Goal: Information Seeking & Learning: Learn about a topic

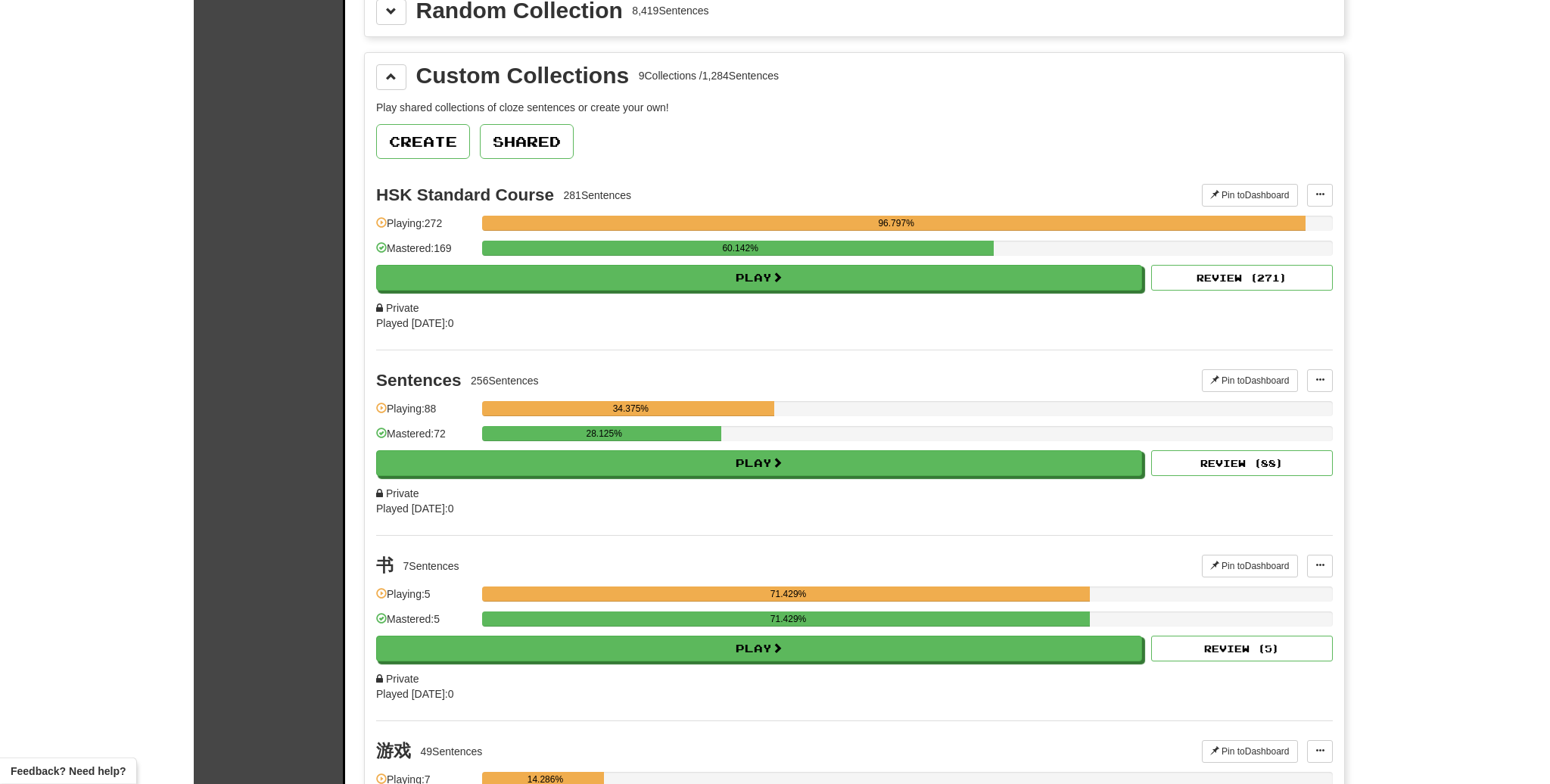
scroll to position [819, 0]
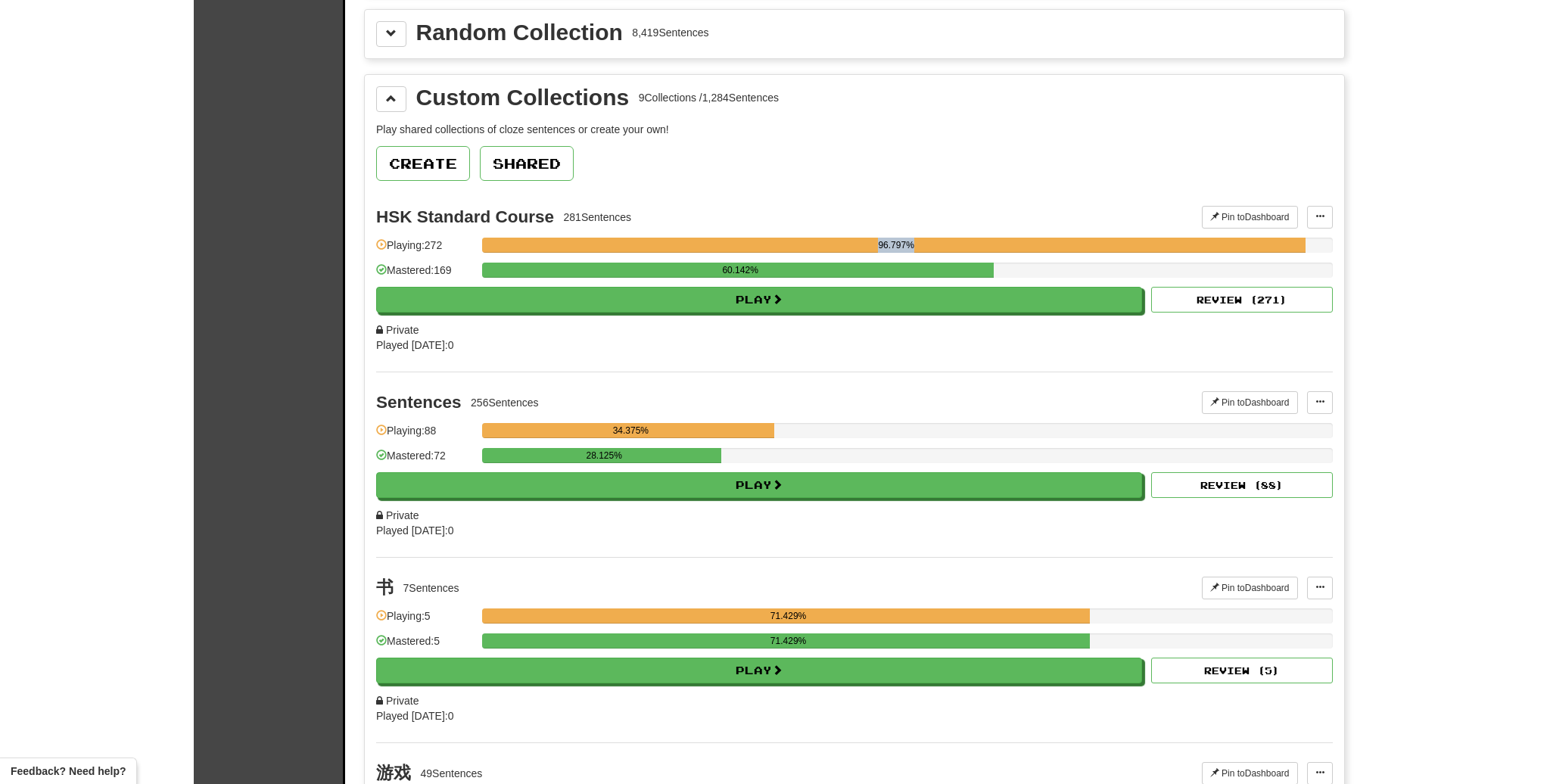
drag, startPoint x: 884, startPoint y: 252, endPoint x: 920, endPoint y: 252, distance: 36.0
click at [920, 252] on div "96.797%" at bounding box center [895, 246] width 819 height 15
click at [896, 237] on div "HSK Standard Course 281 Sentences Pin to Dashboard Pin to Dashboard Add Sentenc…" at bounding box center [855, 279] width 957 height 185
drag, startPoint x: 717, startPoint y: 279, endPoint x: 796, endPoint y: 277, distance: 79.0
click at [796, 277] on div "60.142%" at bounding box center [740, 270] width 507 height 15
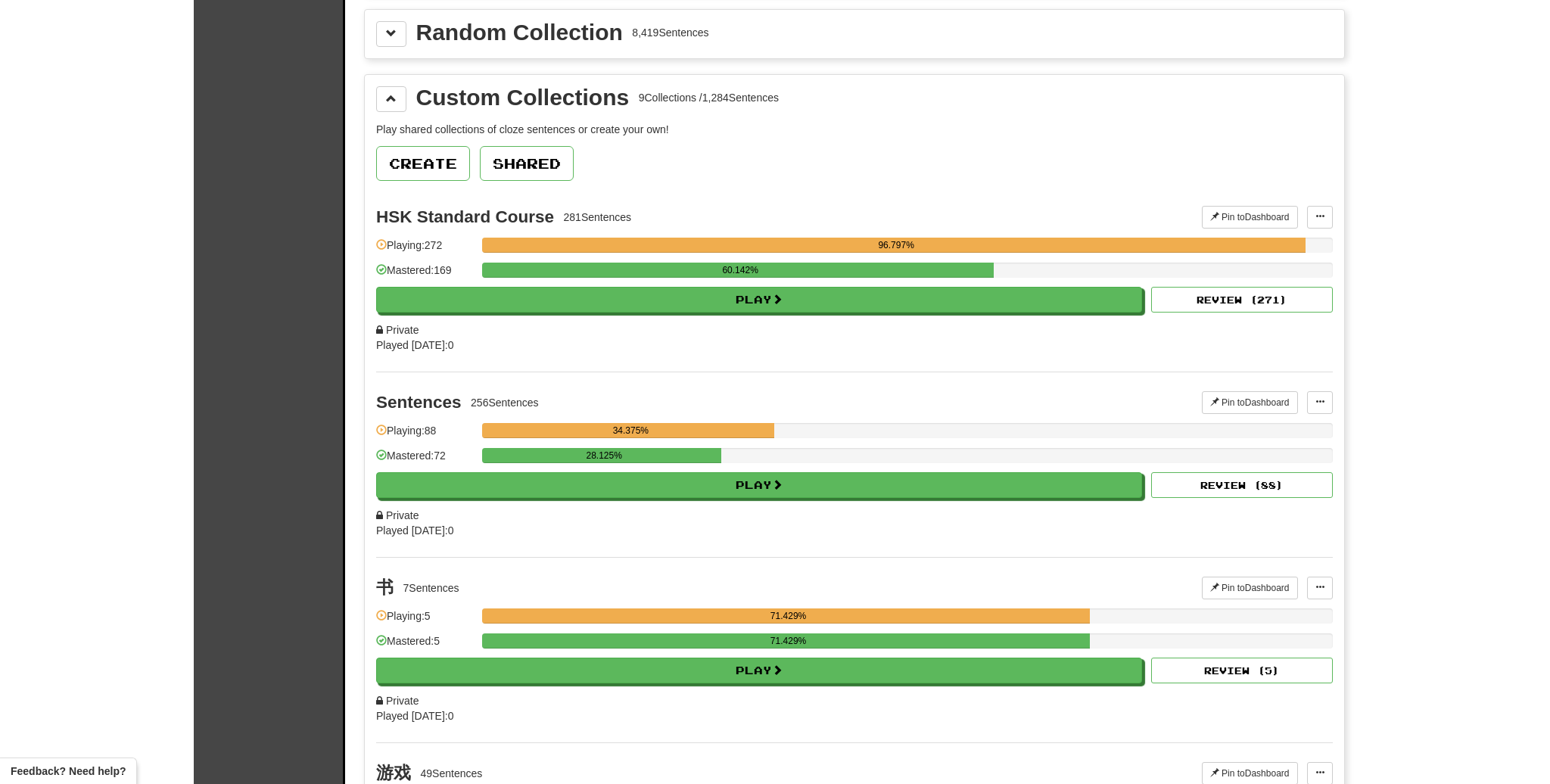
click at [840, 384] on div "Sentences 256 Sentences Pin to Dashboard Pin to Dashboard Add Sentences Manage …" at bounding box center [855, 464] width 957 height 185
drag, startPoint x: 601, startPoint y: 431, endPoint x: 776, endPoint y: 465, distance: 178.3
click at [776, 438] on div "34.375%" at bounding box center [907, 430] width 851 height 15
click at [681, 447] on div "34.375%" at bounding box center [907, 435] width 851 height 25
drag, startPoint x: 565, startPoint y: 458, endPoint x: 654, endPoint y: 458, distance: 89.0
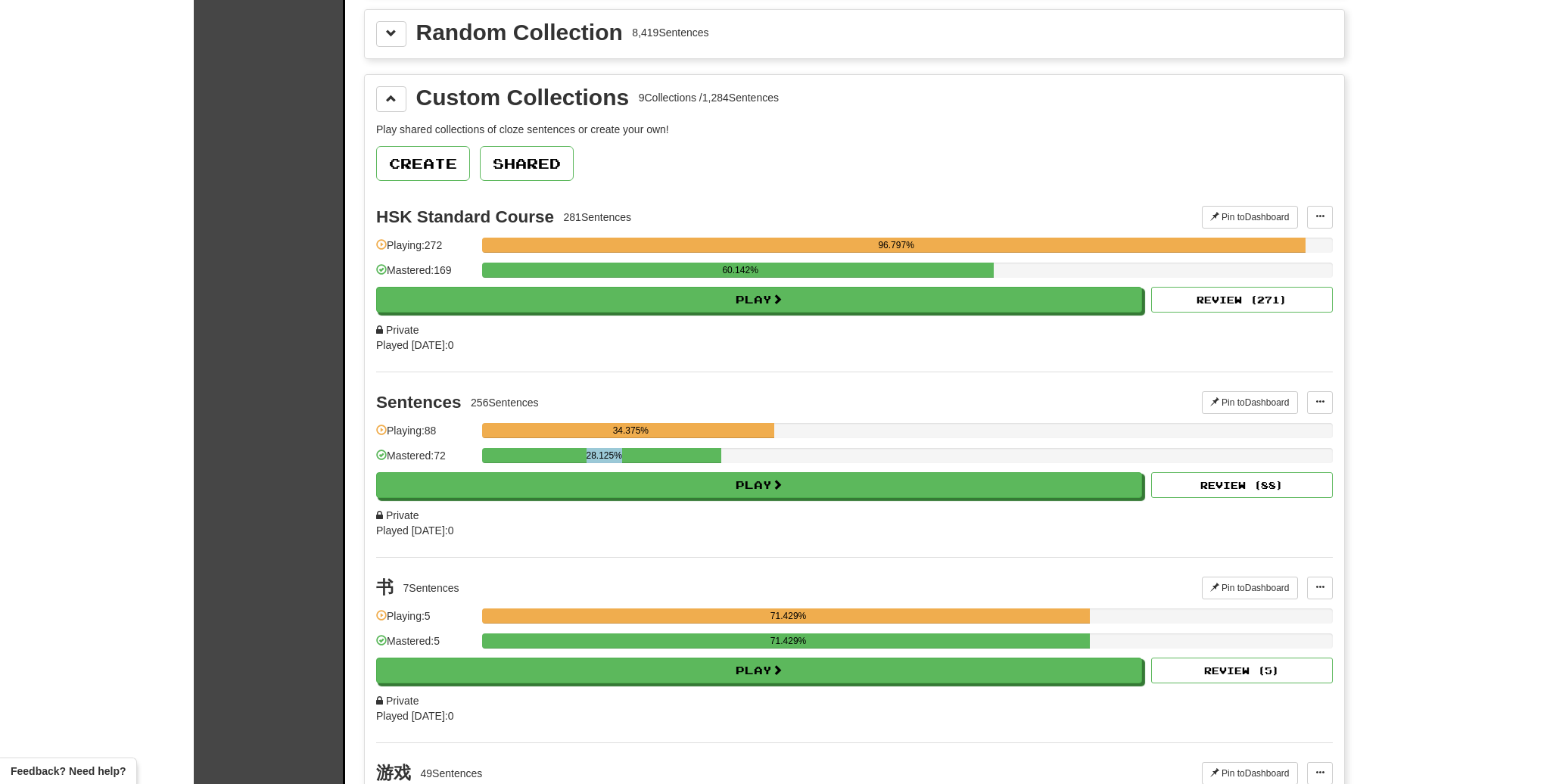
click at [654, 458] on div "28.125%" at bounding box center [603, 455] width 234 height 15
click at [665, 461] on div "28.125%" at bounding box center [603, 455] width 234 height 15
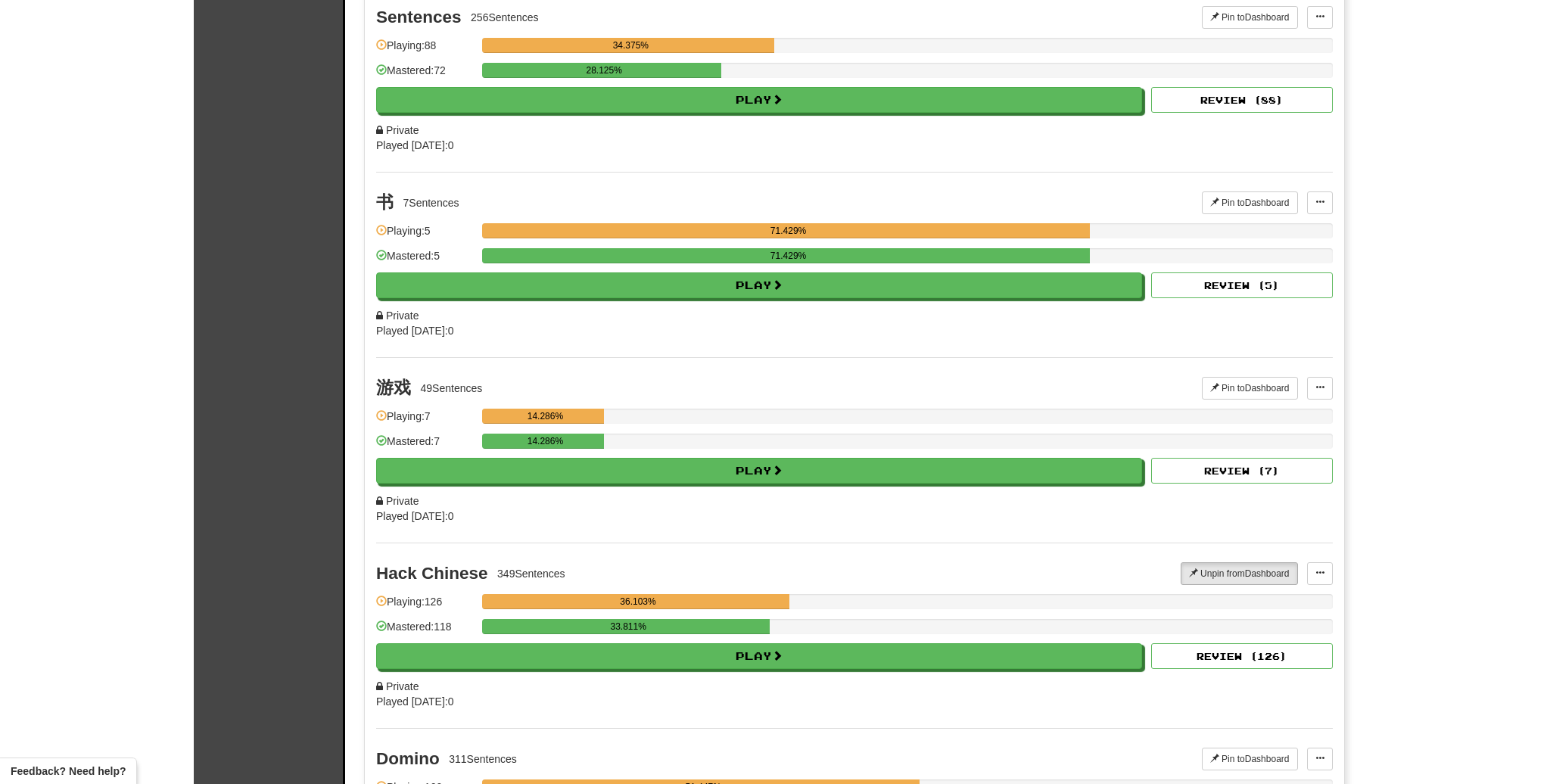
scroll to position [1210, 0]
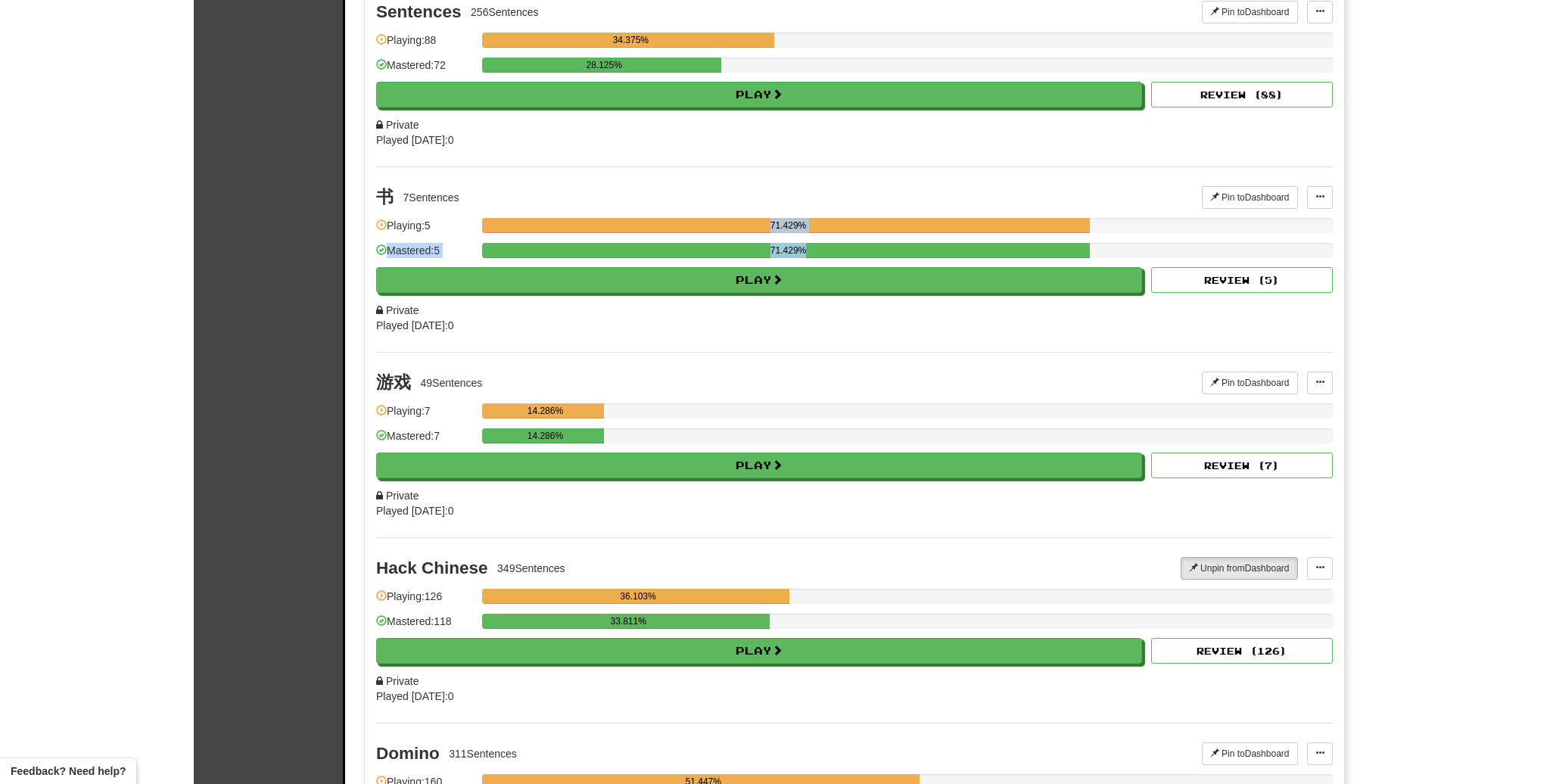
drag, startPoint x: 748, startPoint y: 229, endPoint x: 896, endPoint y: 264, distance: 152.1
click at [896, 233] on div "71.429%" at bounding box center [907, 226] width 851 height 15
click at [868, 258] on div "71.429%" at bounding box center [788, 250] width 603 height 15
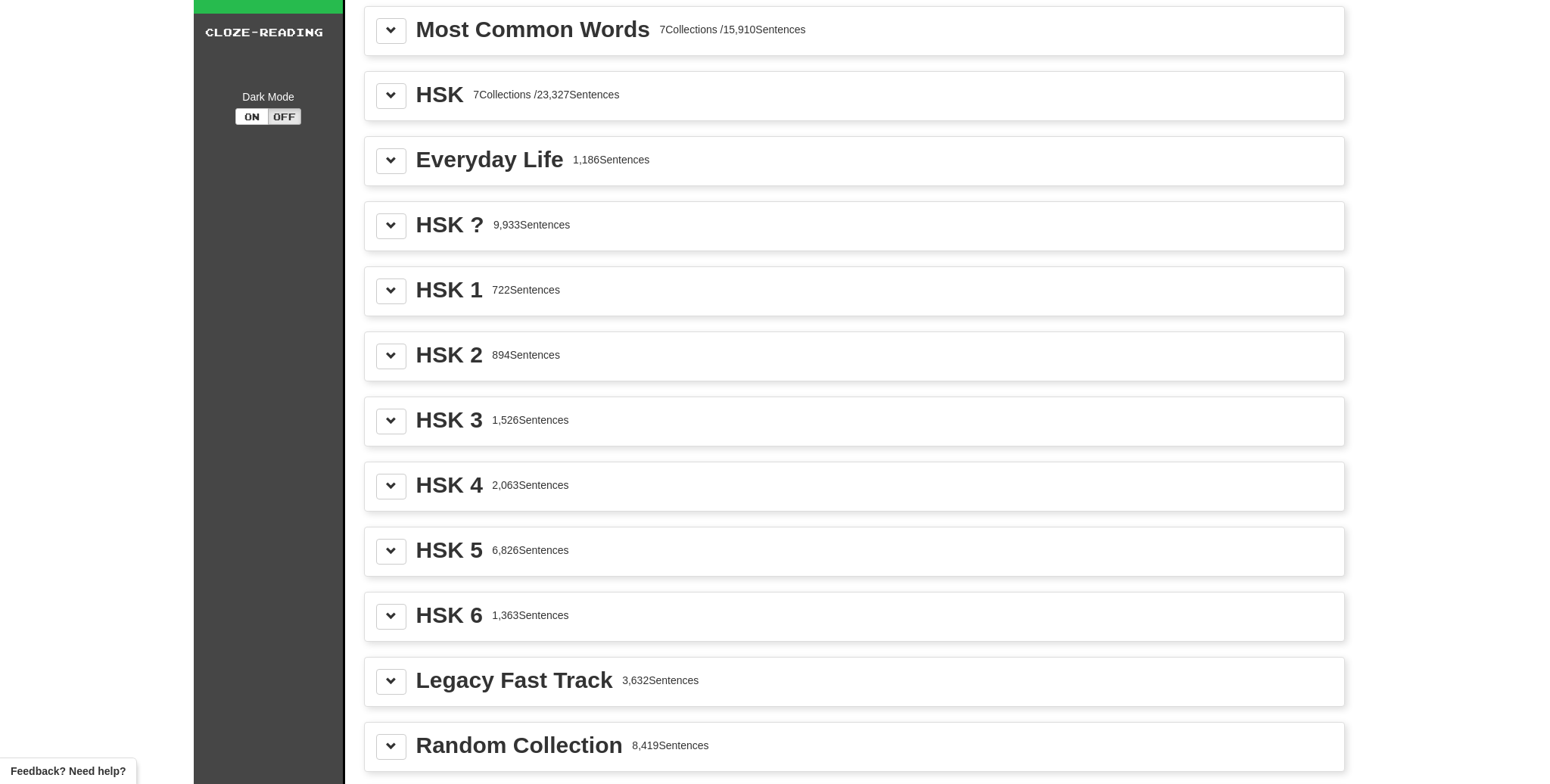
scroll to position [0, 0]
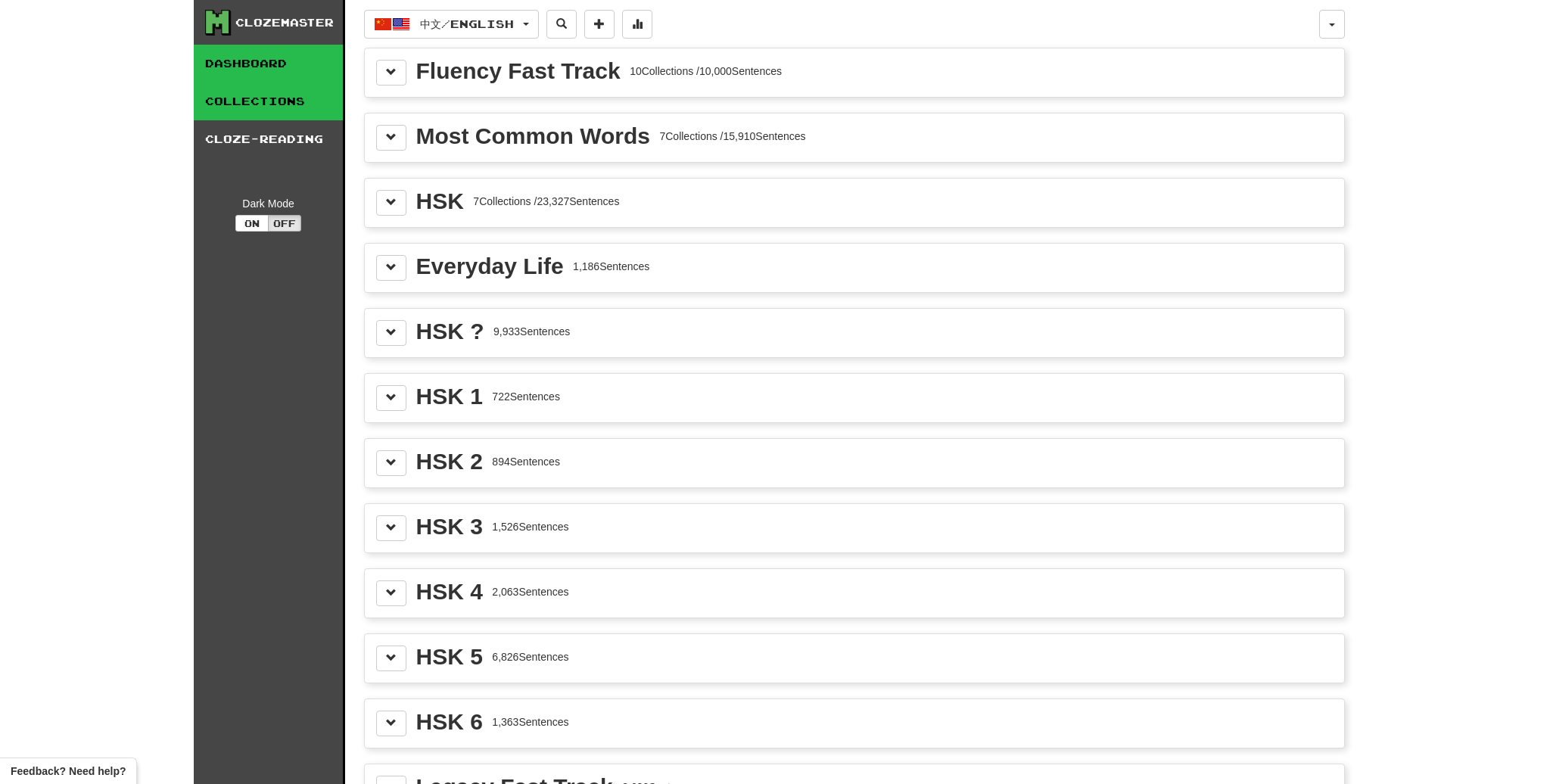
click at [223, 50] on link "Dashboard" at bounding box center [268, 64] width 149 height 38
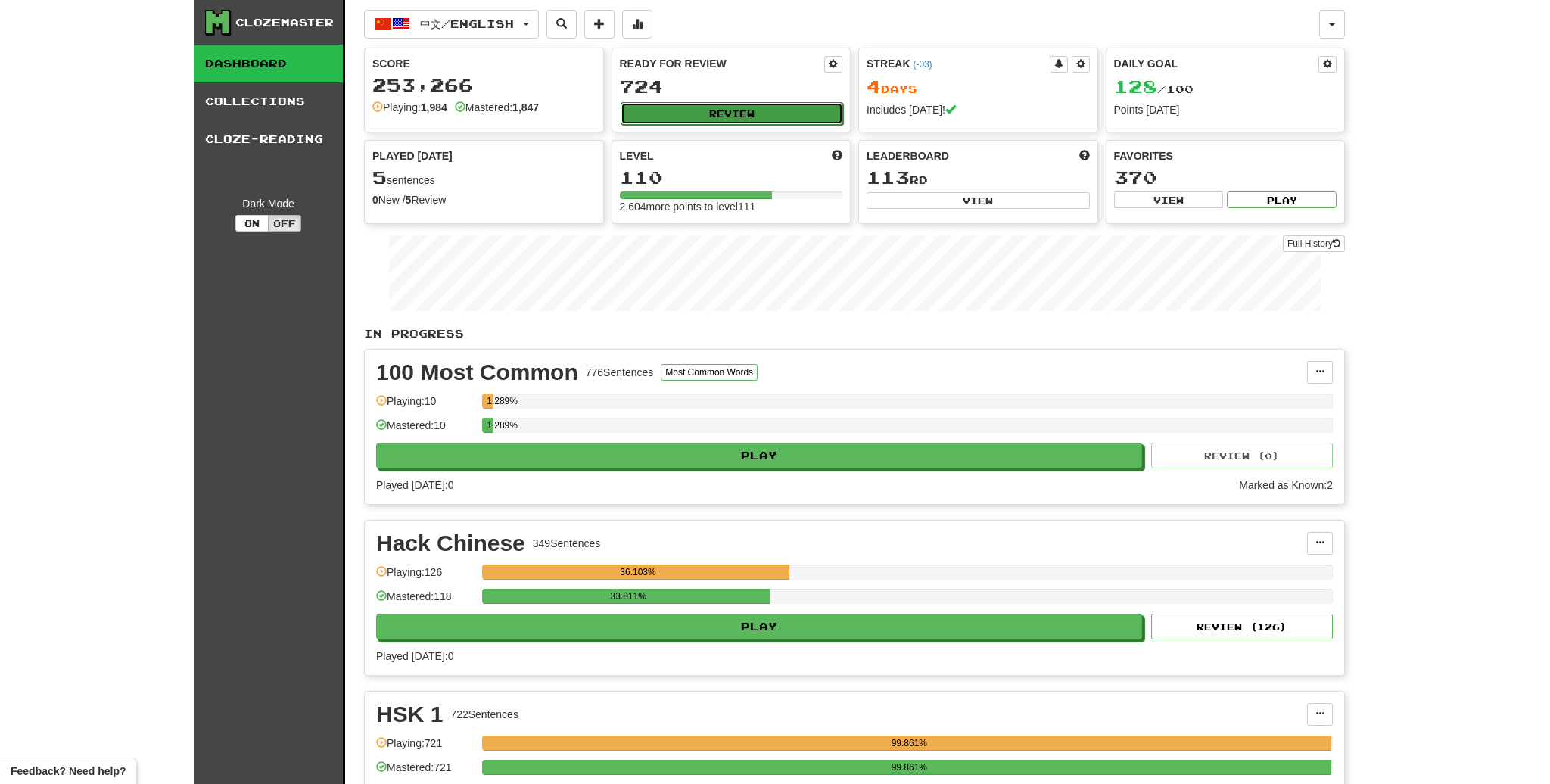
click at [732, 117] on button "Review" at bounding box center [731, 114] width 223 height 23
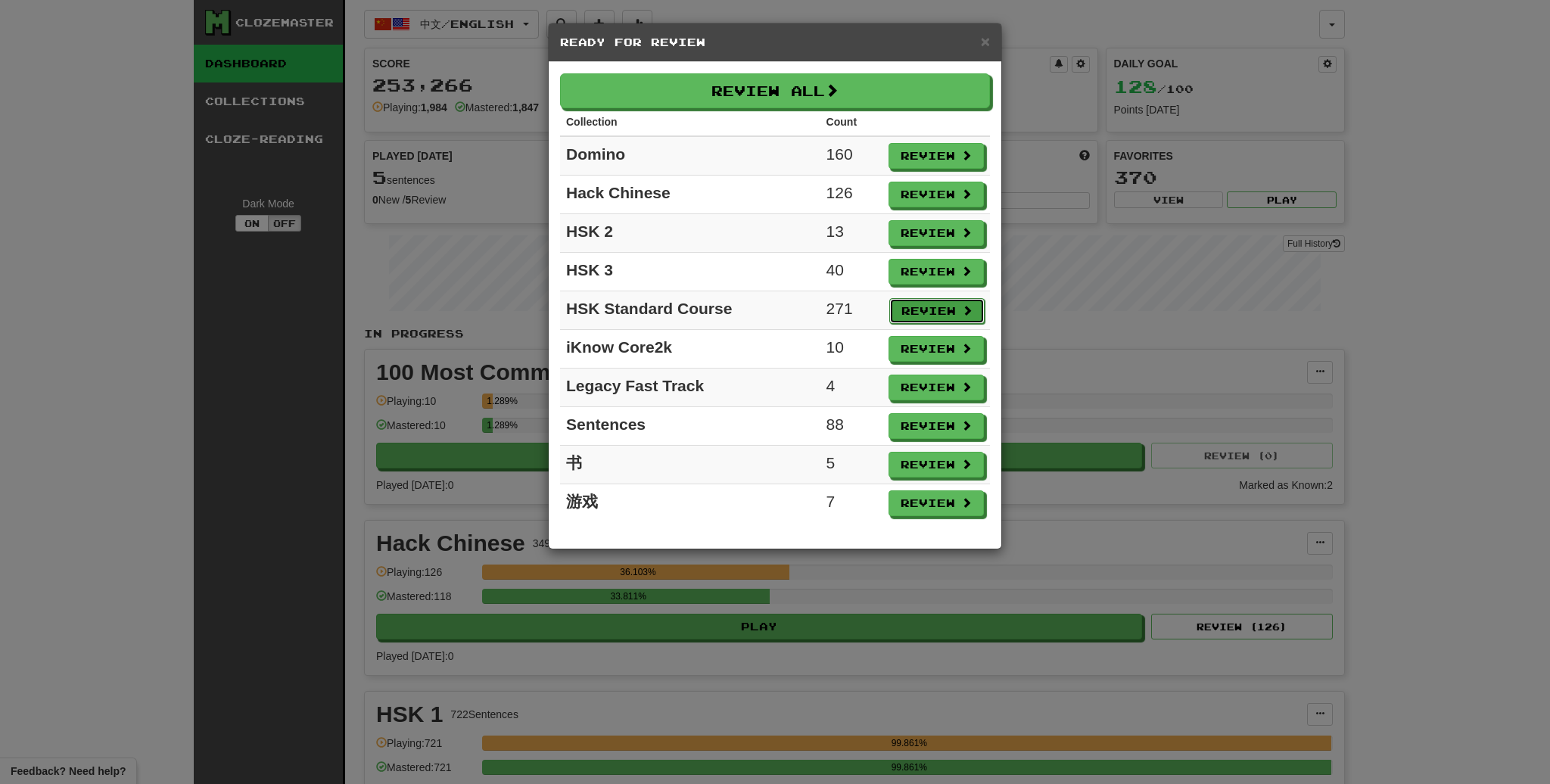
click at [933, 307] on button "Review" at bounding box center [937, 310] width 96 height 26
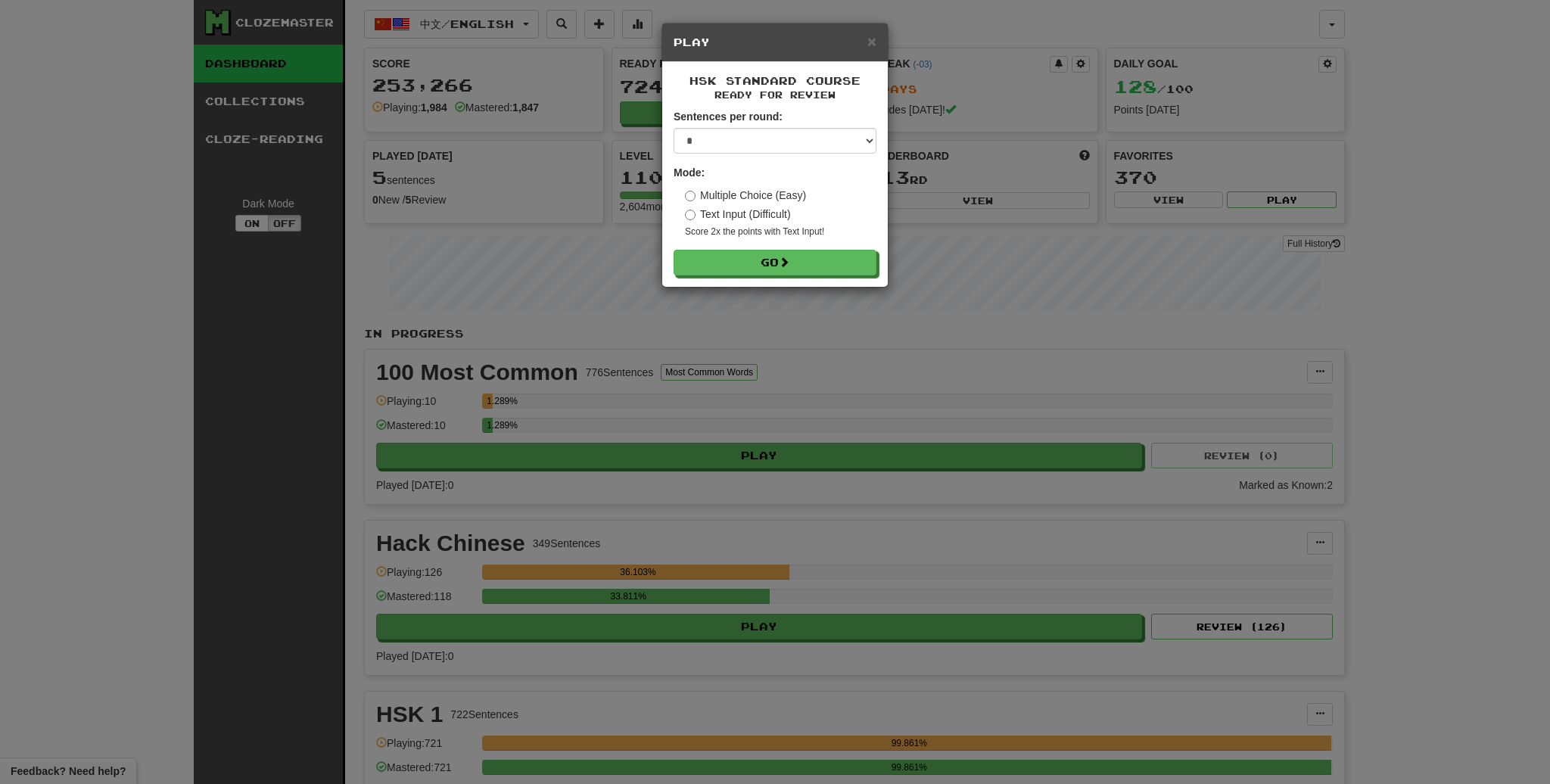
click at [866, 44] on h5 "Play" at bounding box center [775, 43] width 203 height 15
click at [869, 43] on span "×" at bounding box center [872, 41] width 9 height 17
